Goal: Task Accomplishment & Management: Manage account settings

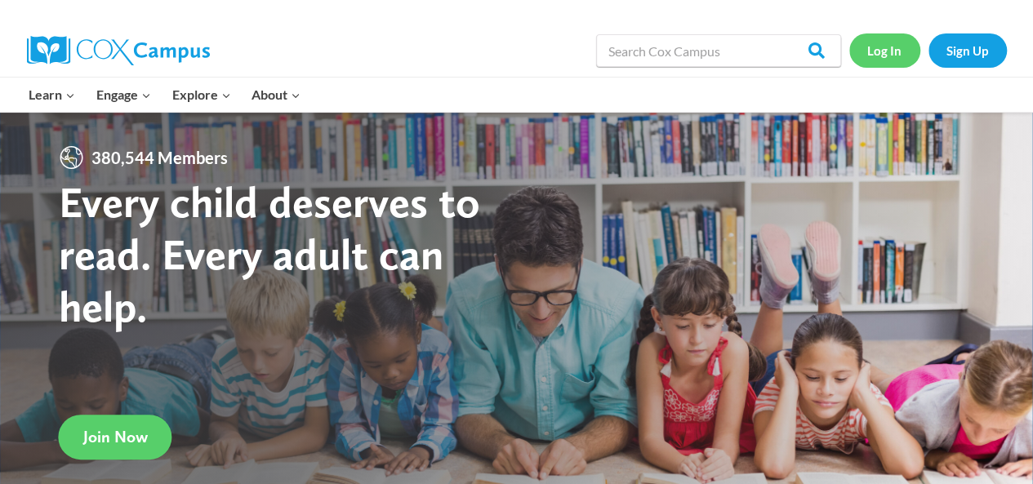
click at [892, 53] on link "Log In" at bounding box center [884, 49] width 71 height 33
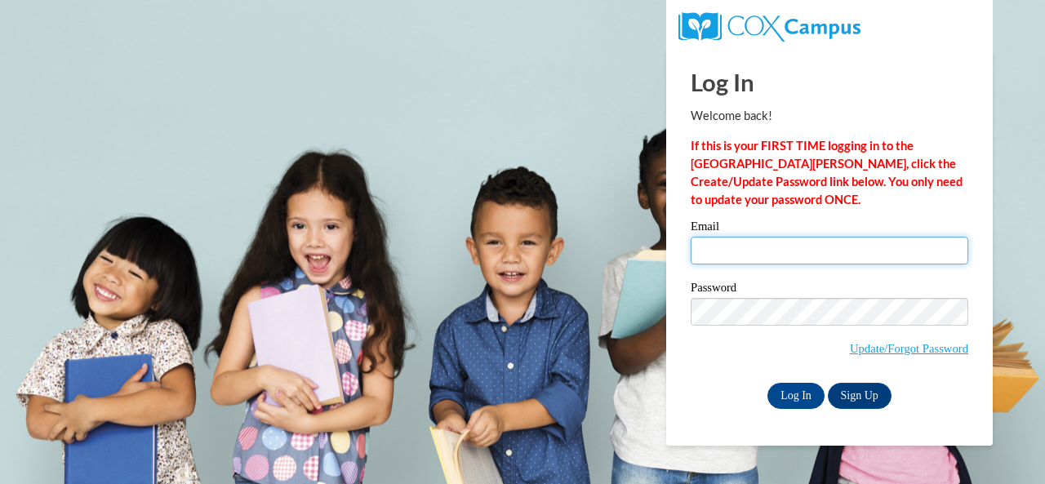
click at [745, 247] on input "Email" at bounding box center [830, 251] width 278 height 28
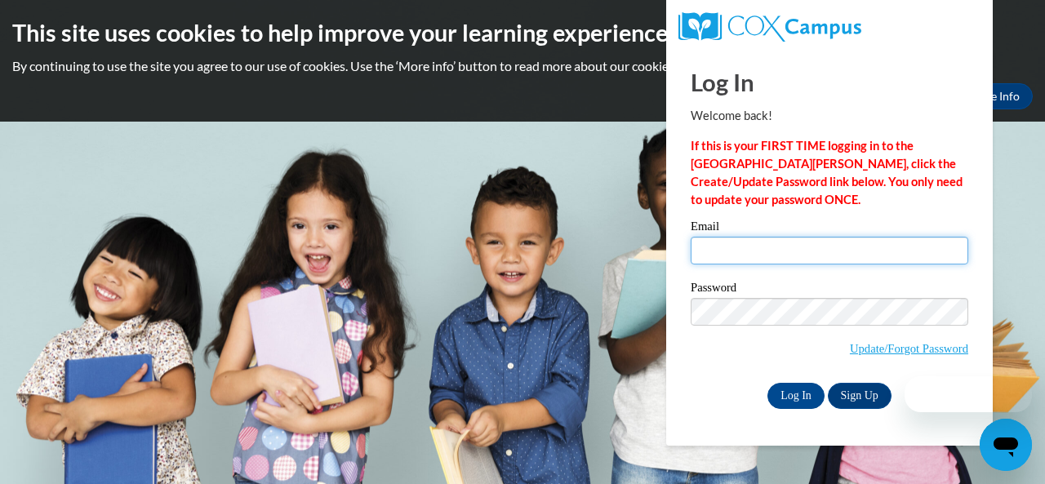
click at [745, 247] on input "Email" at bounding box center [830, 251] width 278 height 28
type input "Scott.Ashey.M@Muscogee.k12.ga.us"
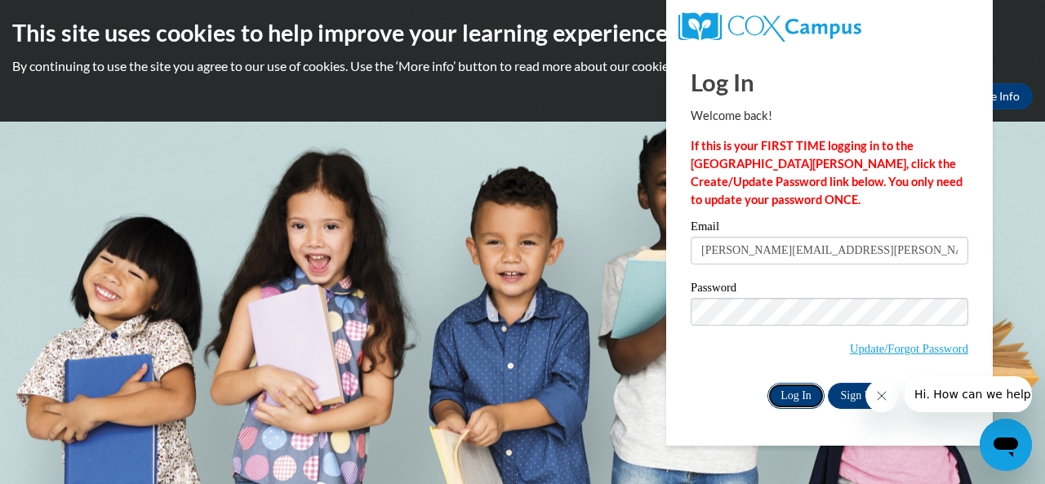
click at [790, 390] on input "Log In" at bounding box center [796, 396] width 57 height 26
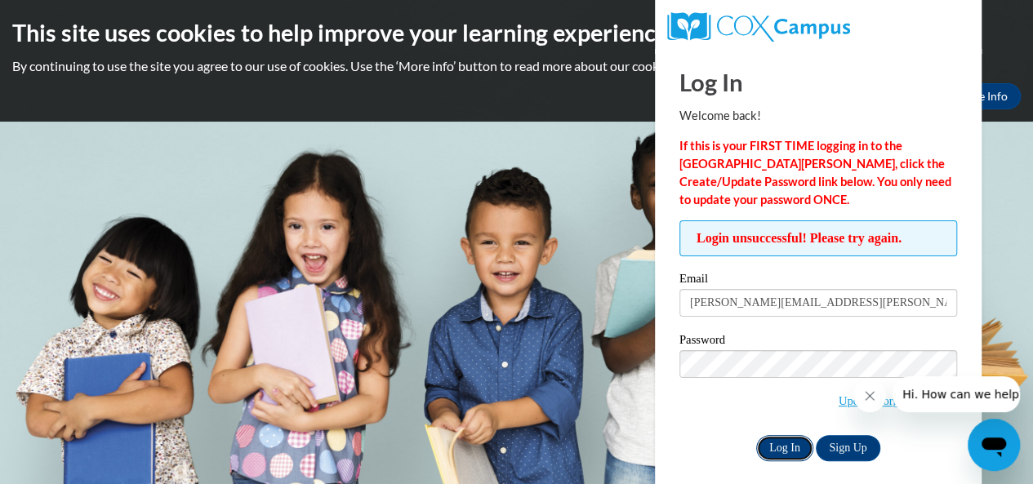
click at [792, 447] on input "Log In" at bounding box center [784, 448] width 57 height 26
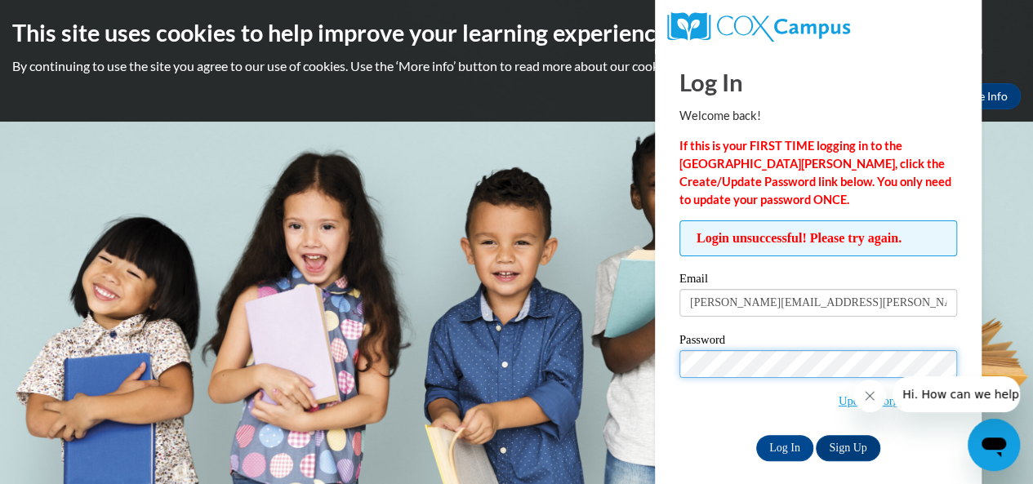
click at [756, 435] on input "Log In" at bounding box center [784, 448] width 57 height 26
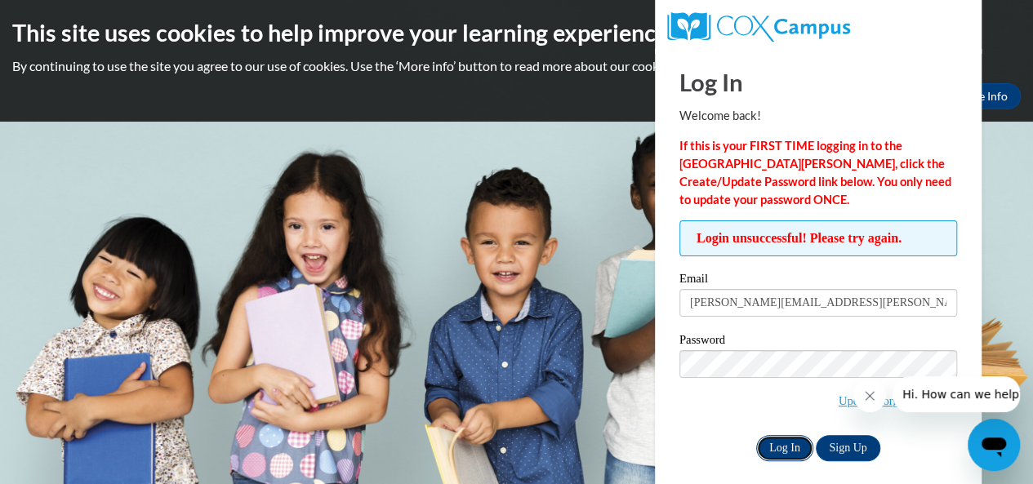
click at [803, 445] on input "Log In" at bounding box center [784, 448] width 57 height 26
click at [986, 252] on body "This site uses cookies to help improve your learning experience. By continuing …" at bounding box center [516, 242] width 1033 height 484
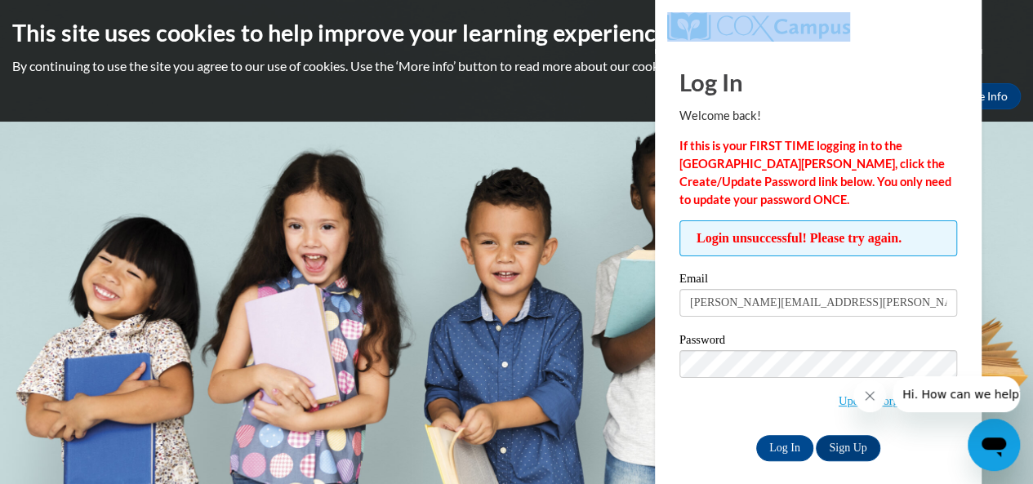
click at [986, 252] on body "This site uses cookies to help improve your learning experience. By continuing …" at bounding box center [516, 242] width 1033 height 484
click at [865, 405] on button "Close message from company" at bounding box center [869, 396] width 33 height 33
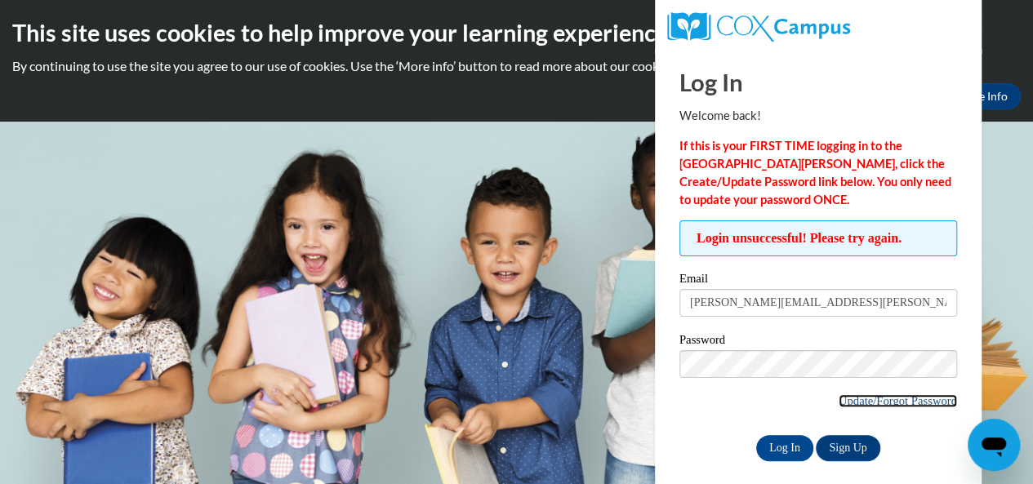
click at [874, 399] on link "Update/Forgot Password" at bounding box center [898, 400] width 118 height 13
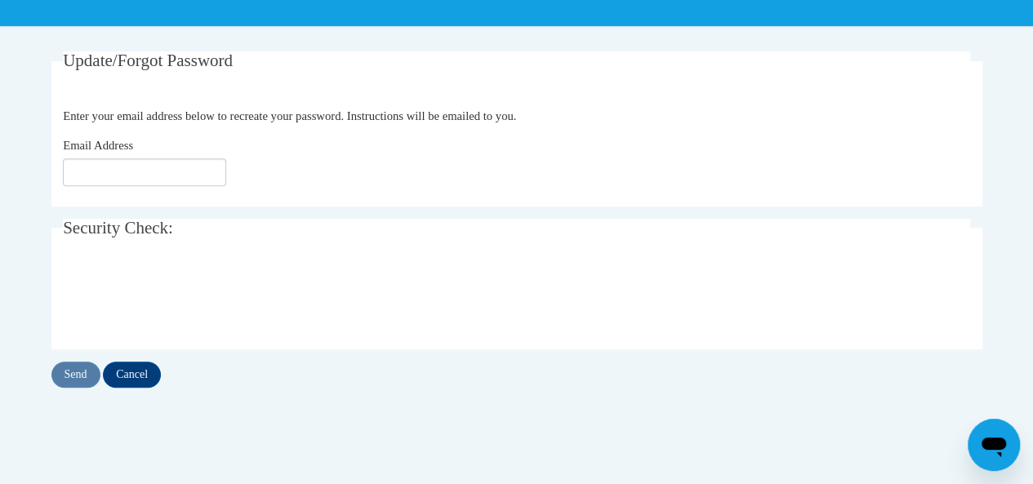
scroll to position [278, 0]
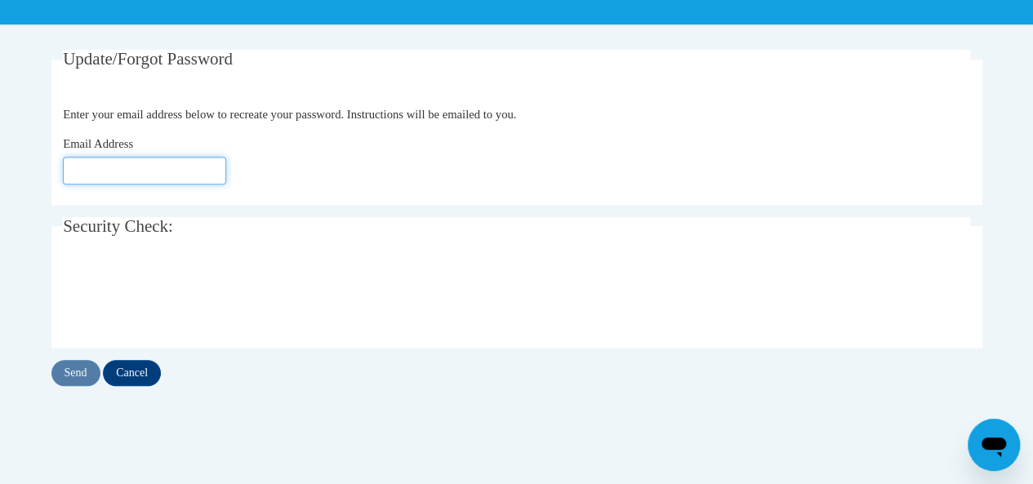
click at [85, 177] on input "Email Address" at bounding box center [144, 171] width 163 height 28
type input "[PERSON_NAME][EMAIL_ADDRESS][PERSON_NAME][DOMAIN_NAME]"
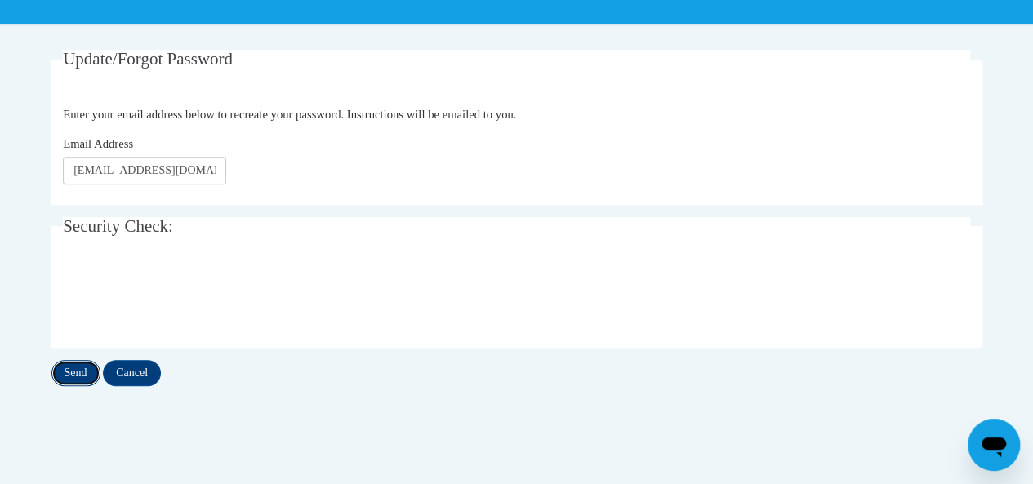
click at [86, 375] on input "Send" at bounding box center [75, 373] width 49 height 26
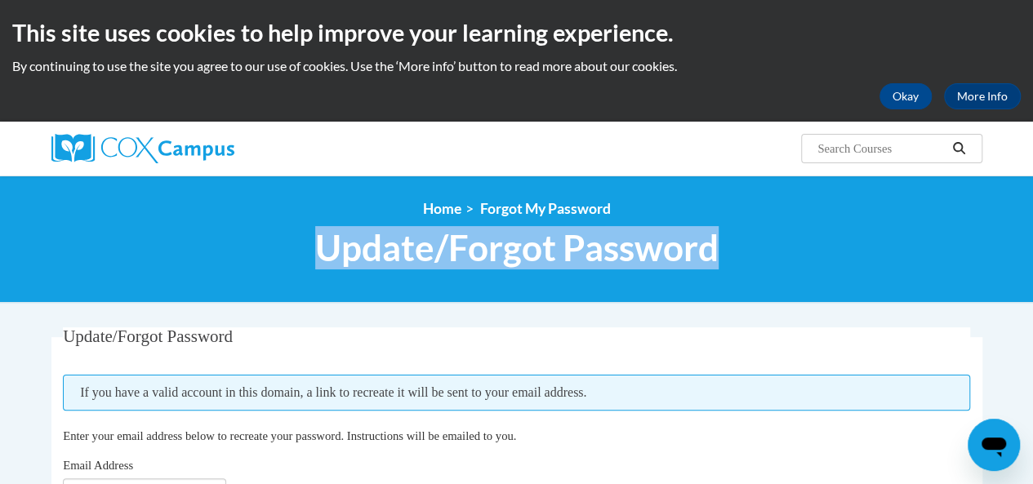
drag, startPoint x: 1031, startPoint y: 200, endPoint x: 1032, endPoint y: 220, distance: 20.4
click at [1032, 220] on div "<en>My Learning</en><fr>New fr_My Learning</fr><it>New it_My Learning</it><de>N…" at bounding box center [516, 239] width 1033 height 127
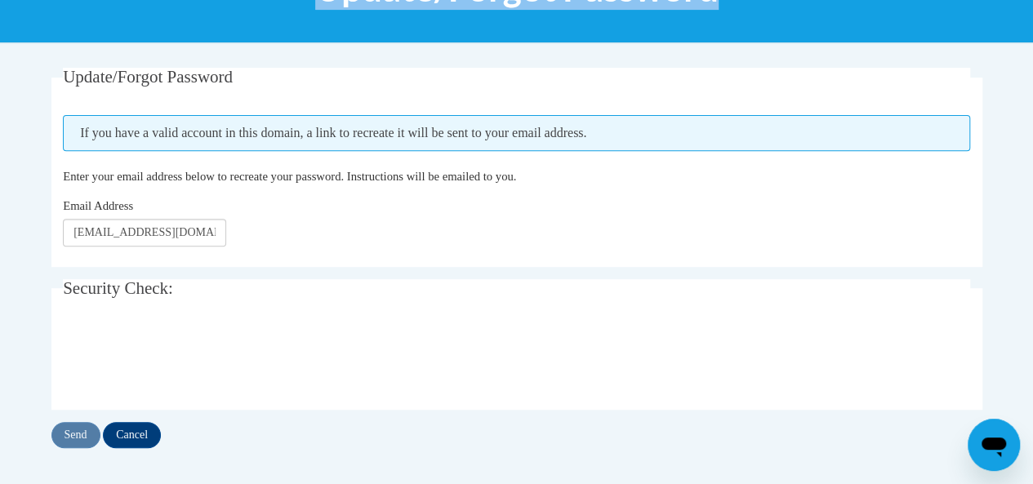
scroll to position [330, 0]
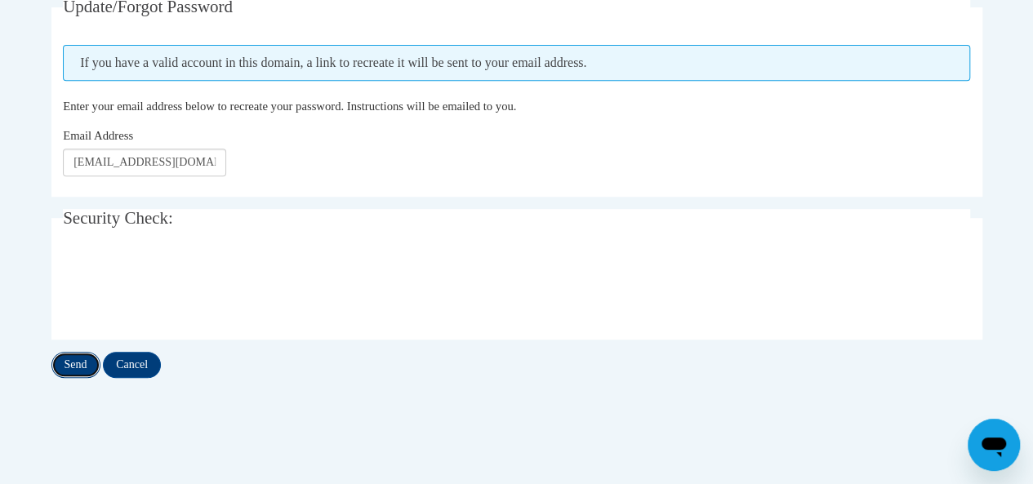
click at [84, 363] on input "Send" at bounding box center [75, 365] width 49 height 26
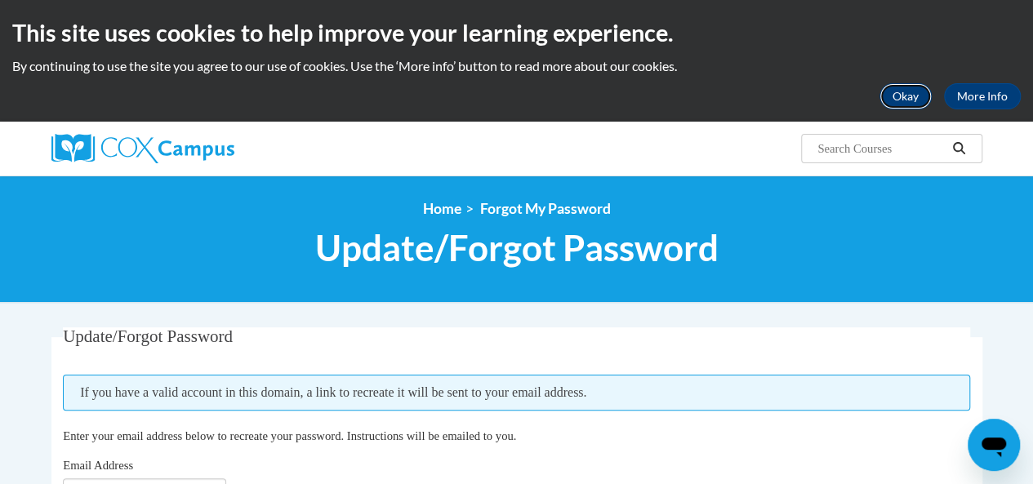
click at [906, 97] on button "Okay" at bounding box center [905, 96] width 52 height 26
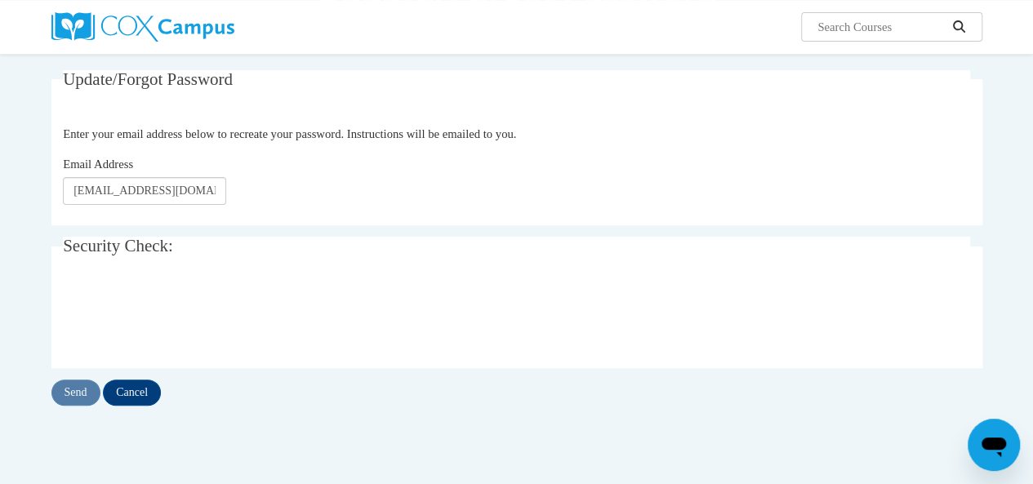
scroll to position [144, 0]
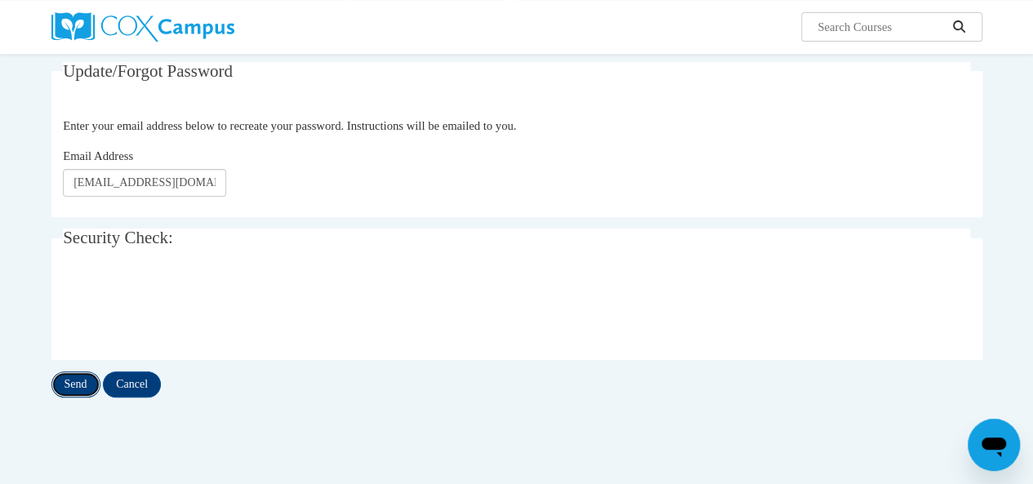
click at [80, 376] on input "Send" at bounding box center [75, 385] width 49 height 26
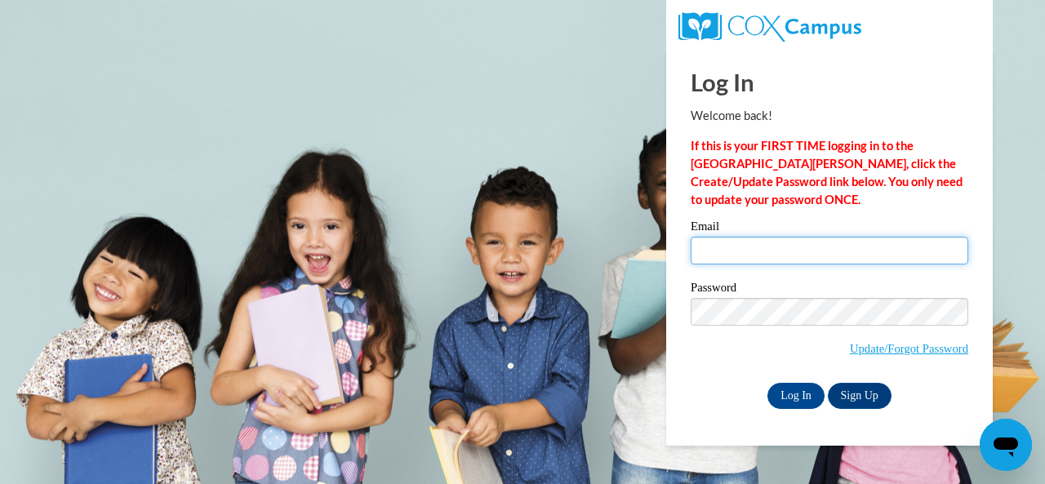
click at [750, 262] on input "Email" at bounding box center [830, 251] width 278 height 28
type input "[EMAIL_ADDRESS][DOMAIN_NAME]"
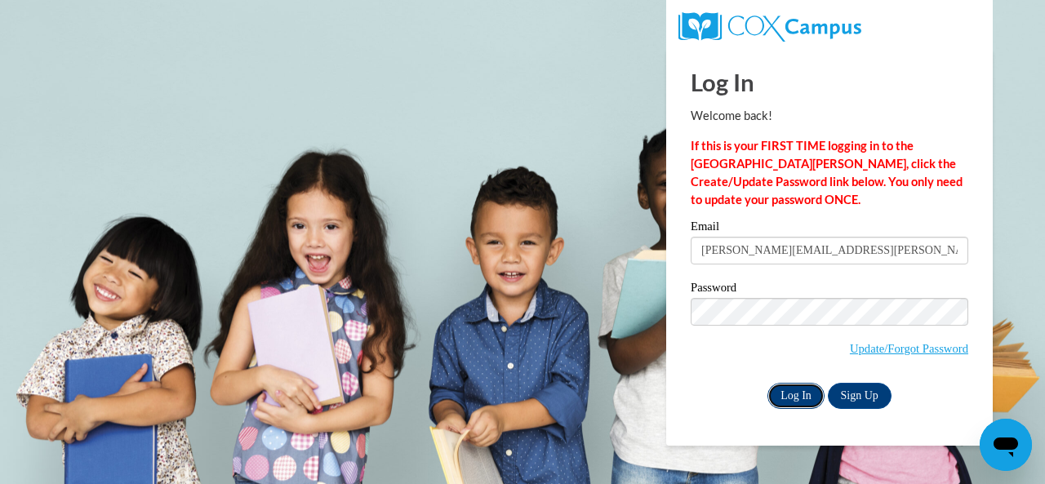
click at [781, 390] on input "Log In" at bounding box center [796, 396] width 57 height 26
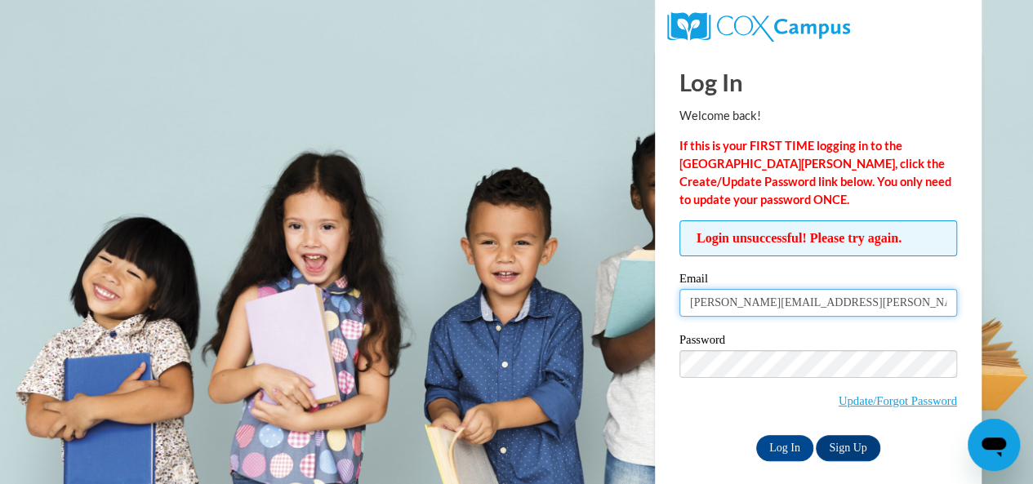
drag, startPoint x: 760, startPoint y: 306, endPoint x: 683, endPoint y: 318, distance: 78.4
click at [683, 318] on div "Email [PERSON_NAME][EMAIL_ADDRESS][PERSON_NAME][DOMAIN_NAME]" at bounding box center [818, 301] width 278 height 56
drag, startPoint x: 674, startPoint y: 331, endPoint x: 635, endPoint y: 336, distance: 39.5
click at [635, 336] on body "Log In Welcome back! If this is your FIRST TIME logging in to the [GEOGRAPHIC_D…" at bounding box center [516, 242] width 1033 height 484
drag, startPoint x: 750, startPoint y: 305, endPoint x: 660, endPoint y: 308, distance: 89.9
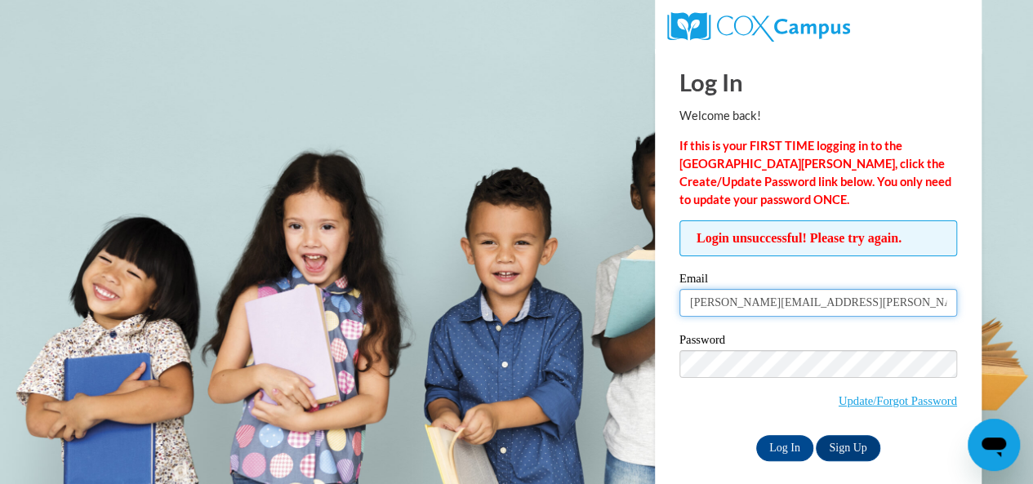
click at [660, 308] on div "Log In Welcome back! If this is your FIRST TIME logging in to the NEW Cox Campu…" at bounding box center [818, 273] width 351 height 449
type input "E034484@Muscogee.k12.ga.us"
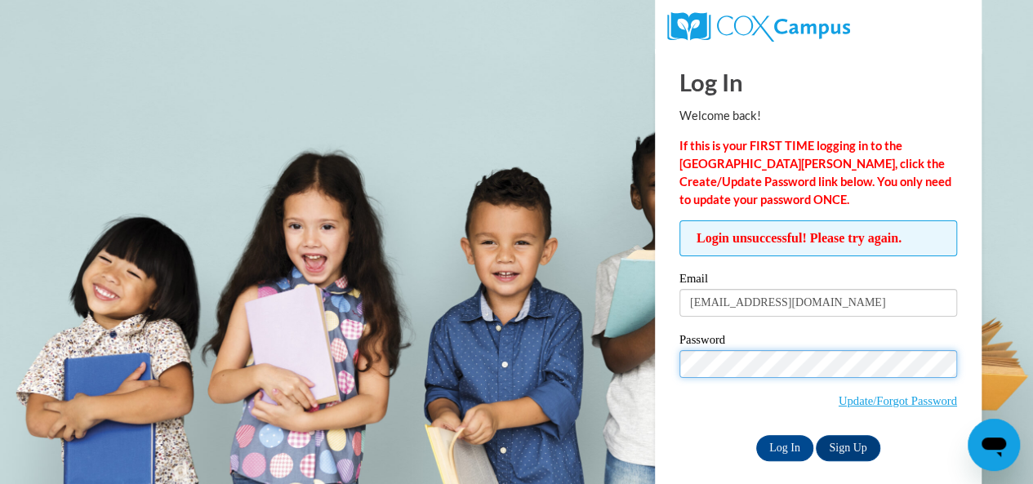
click at [756, 435] on input "Log In" at bounding box center [784, 448] width 57 height 26
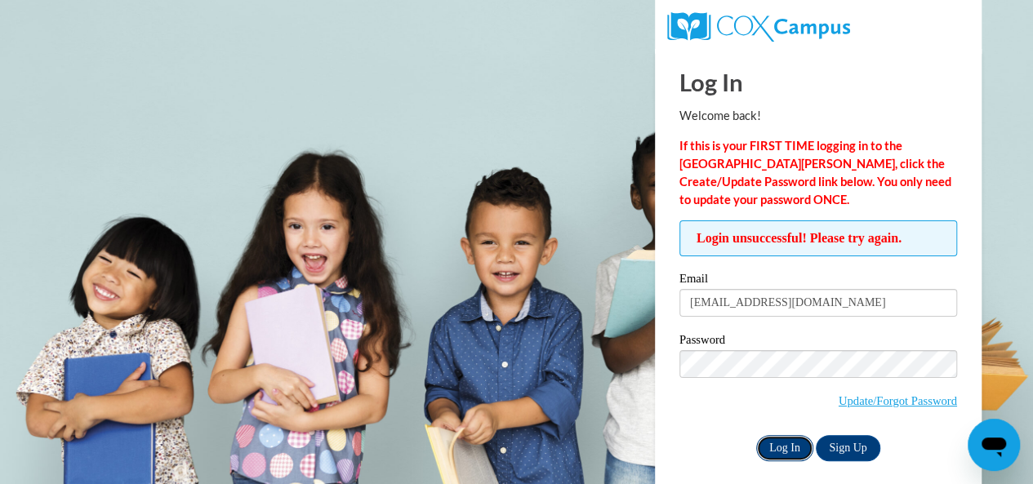
click at [787, 444] on input "Log In" at bounding box center [784, 448] width 57 height 26
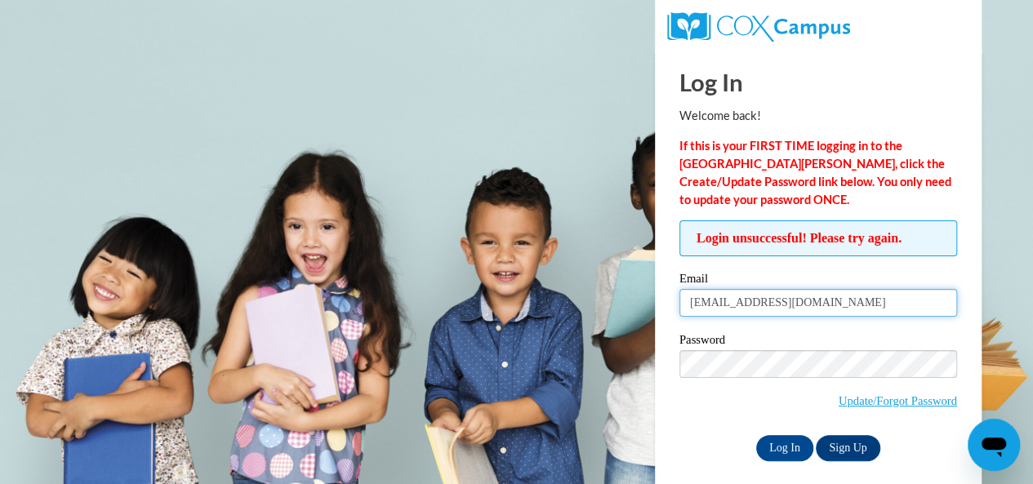
drag, startPoint x: 843, startPoint y: 291, endPoint x: 573, endPoint y: 324, distance: 272.3
click at [573, 324] on body "Log In Welcome back! If this is your FIRST TIME logging in to the [GEOGRAPHIC_D…" at bounding box center [516, 242] width 1033 height 484
click at [740, 303] on input "Email" at bounding box center [818, 303] width 278 height 28
type input "s"
click at [714, 311] on input "s" at bounding box center [818, 303] width 278 height 28
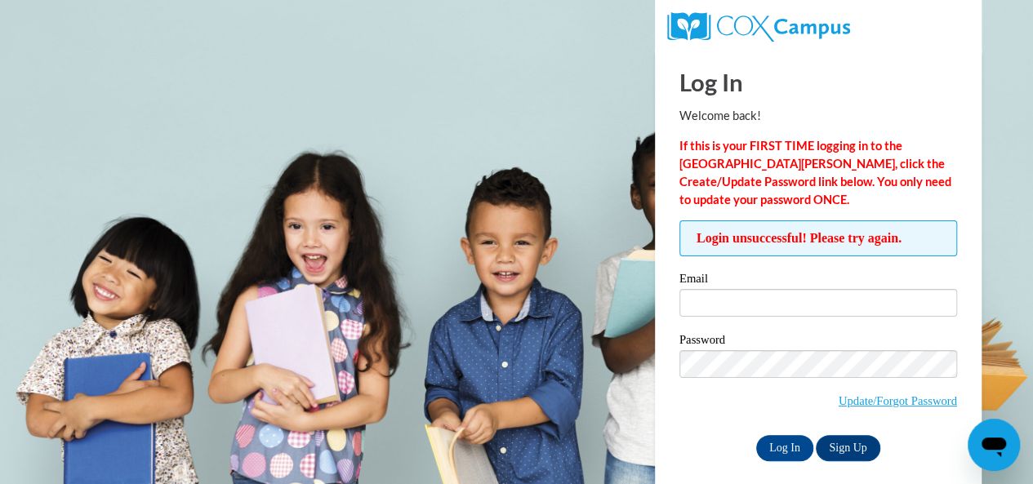
click at [606, 376] on body "Log In Welcome back! If this is your FIRST TIME logging in to the [GEOGRAPHIC_D…" at bounding box center [516, 242] width 1033 height 484
click at [1028, 259] on body "Log In Welcome back! If this is your FIRST TIME logging in to the [GEOGRAPHIC_D…" at bounding box center [516, 242] width 1033 height 484
click at [738, 302] on input "Email" at bounding box center [818, 303] width 278 height 28
type input "[PERSON_NAME][EMAIL_ADDRESS][PERSON_NAME][DOMAIN_NAME]"
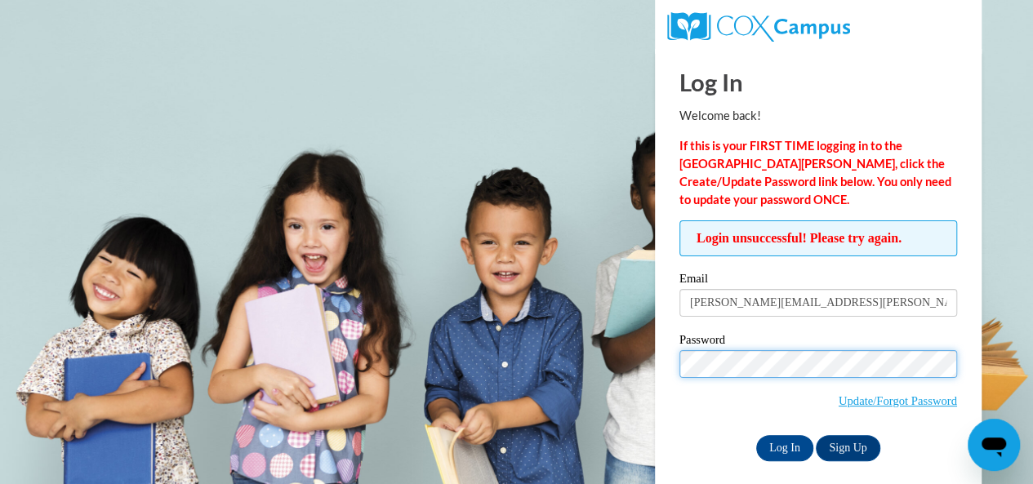
click at [625, 370] on body "Log In Welcome back! If this is your FIRST TIME logging in to the [GEOGRAPHIC_D…" at bounding box center [516, 242] width 1033 height 484
drag, startPoint x: 625, startPoint y: 370, endPoint x: 617, endPoint y: 372, distance: 8.3
click at [617, 372] on body "Log In Welcome back! If this is your FIRST TIME logging in to the [GEOGRAPHIC_D…" at bounding box center [516, 242] width 1033 height 484
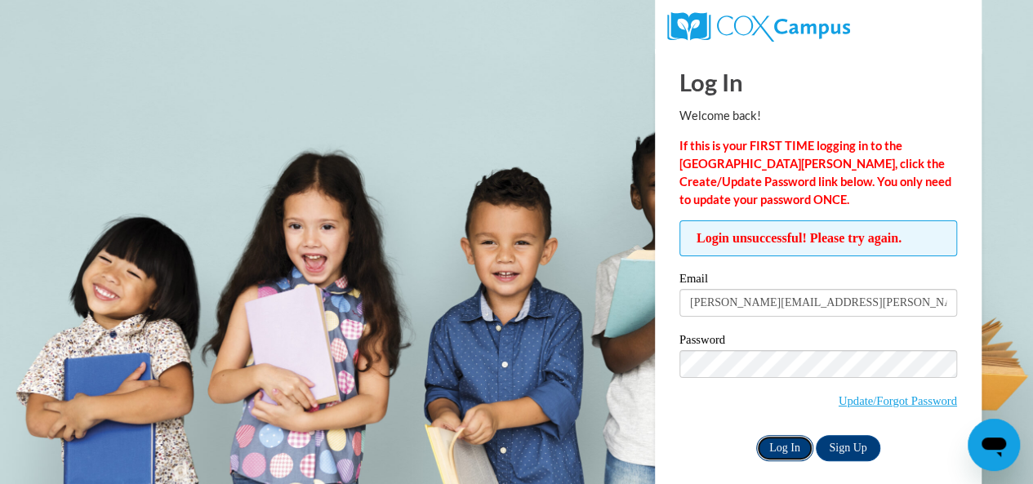
click at [768, 450] on input "Log In" at bounding box center [784, 448] width 57 height 26
click at [782, 452] on input "Log In" at bounding box center [784, 448] width 57 height 26
click at [910, 455] on div "Log In Sign Up" at bounding box center [818, 448] width 278 height 26
click at [660, 445] on div "Log In Welcome back! If this is your FIRST TIME logging in to the NEW Cox Campu…" at bounding box center [818, 273] width 351 height 449
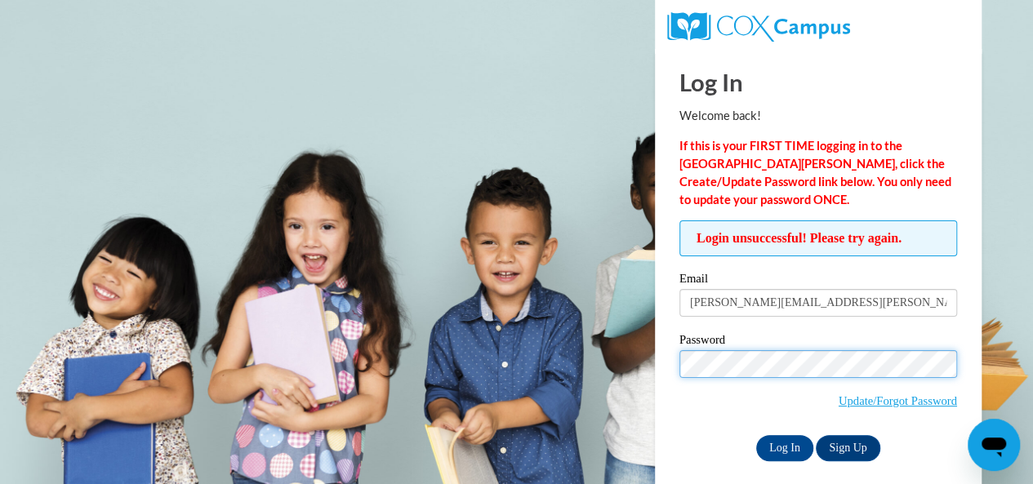
click at [756, 435] on input "Log In" at bounding box center [784, 448] width 57 height 26
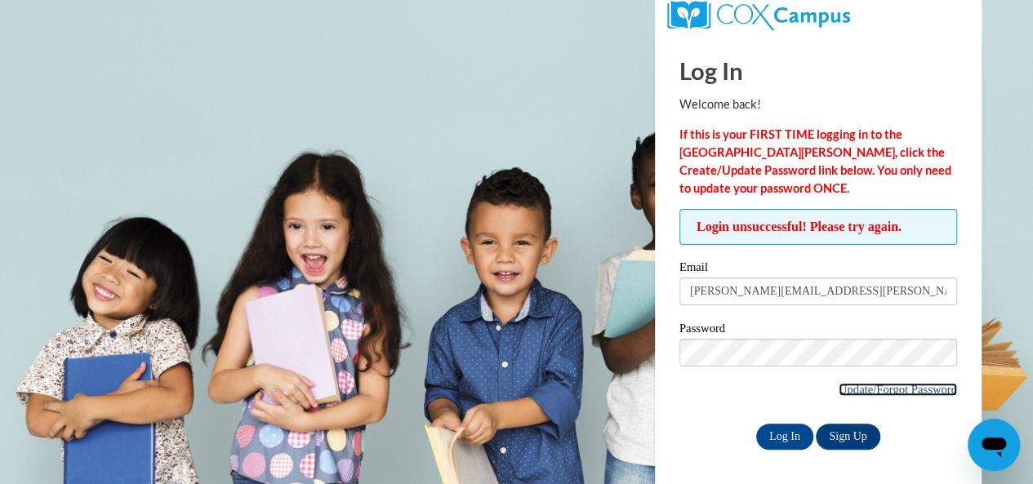
click at [843, 386] on link "Update/Forgot Password" at bounding box center [898, 389] width 118 height 13
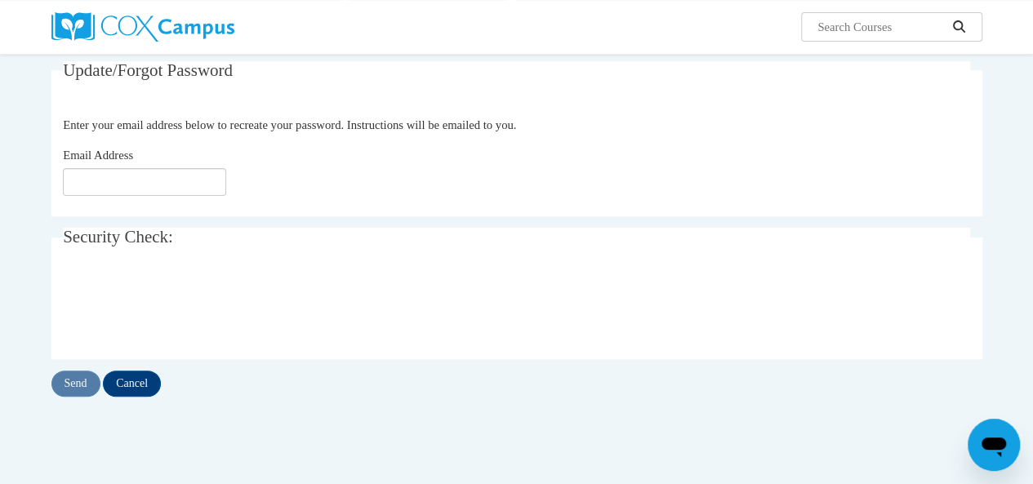
scroll to position [156, 0]
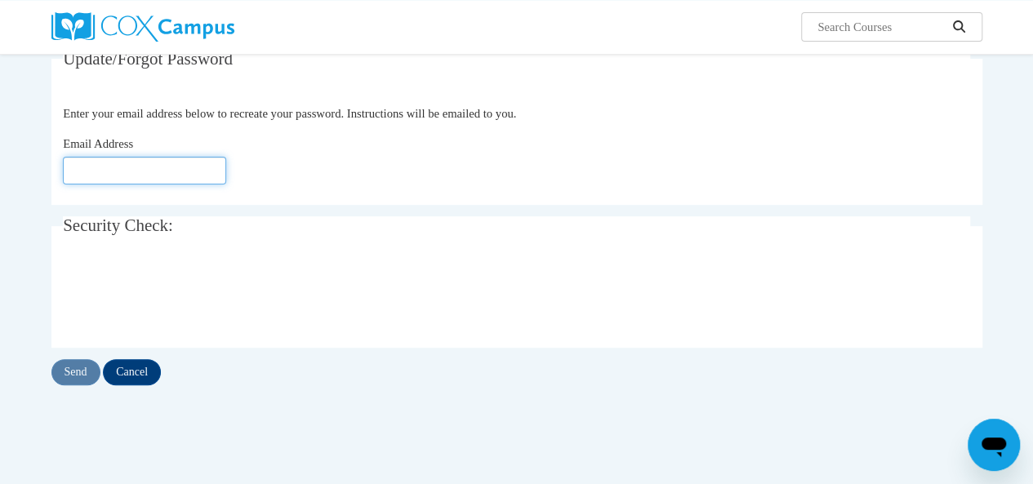
click at [154, 176] on input "Email Address" at bounding box center [144, 171] width 163 height 28
type input "[EMAIL_ADDRESS][DOMAIN_NAME]"
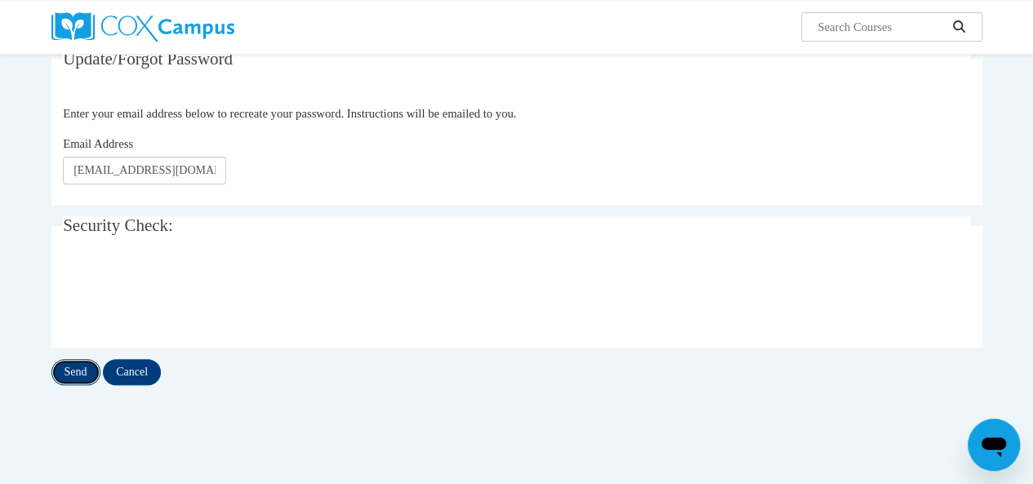
click at [87, 374] on input "Send" at bounding box center [75, 372] width 49 height 26
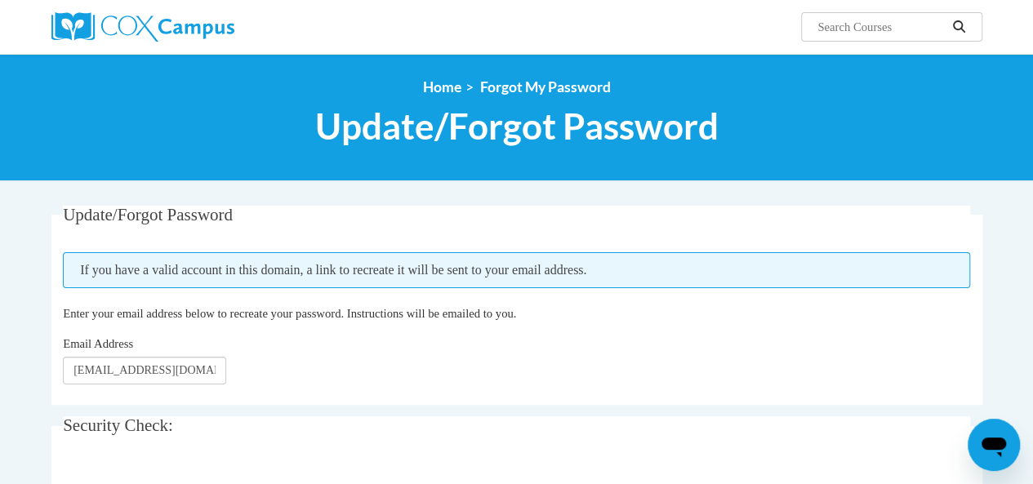
click at [1021, 125] on div "<en>My Learning</en><fr>New fr_My Learning</fr><it>New it_My Learning</it><de>N…" at bounding box center [516, 117] width 1033 height 127
